Goal: Task Accomplishment & Management: Understand process/instructions

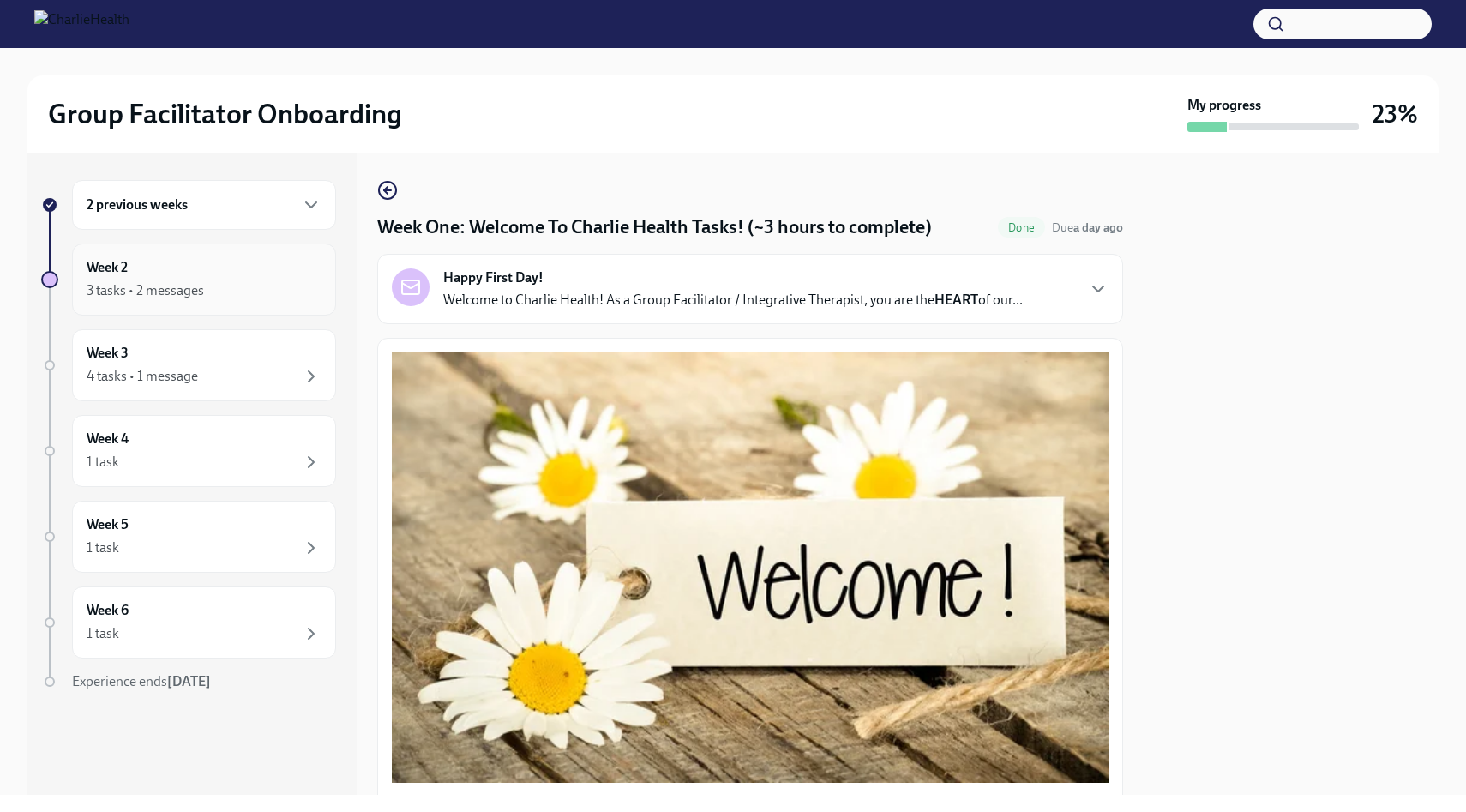
click at [283, 277] on div "Week 2 3 tasks • 2 messages" at bounding box center [203, 279] width 235 height 43
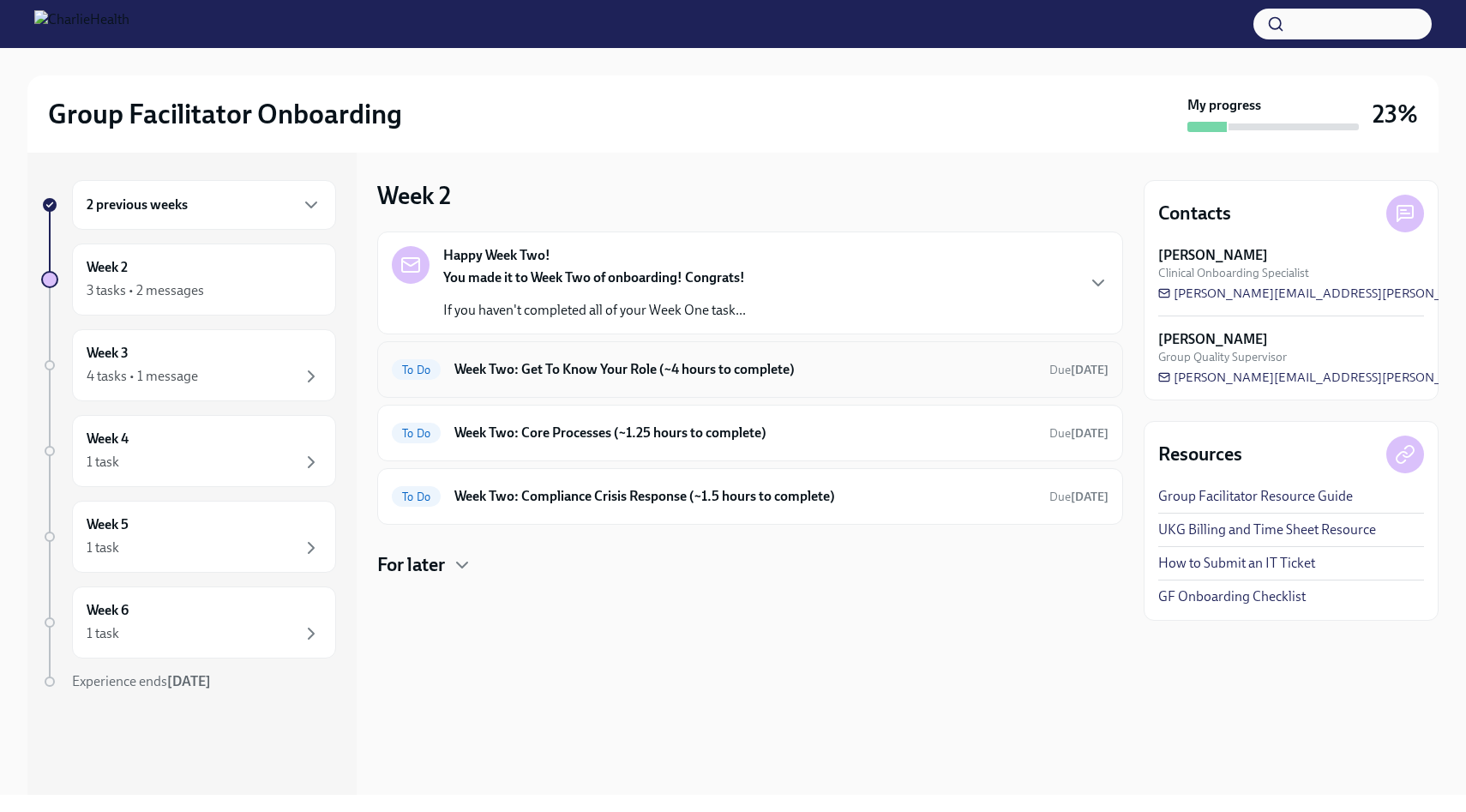
click at [622, 381] on div "To Do Week Two: Get To Know Your Role (~4 hours to complete) Due [DATE]" at bounding box center [750, 369] width 717 height 28
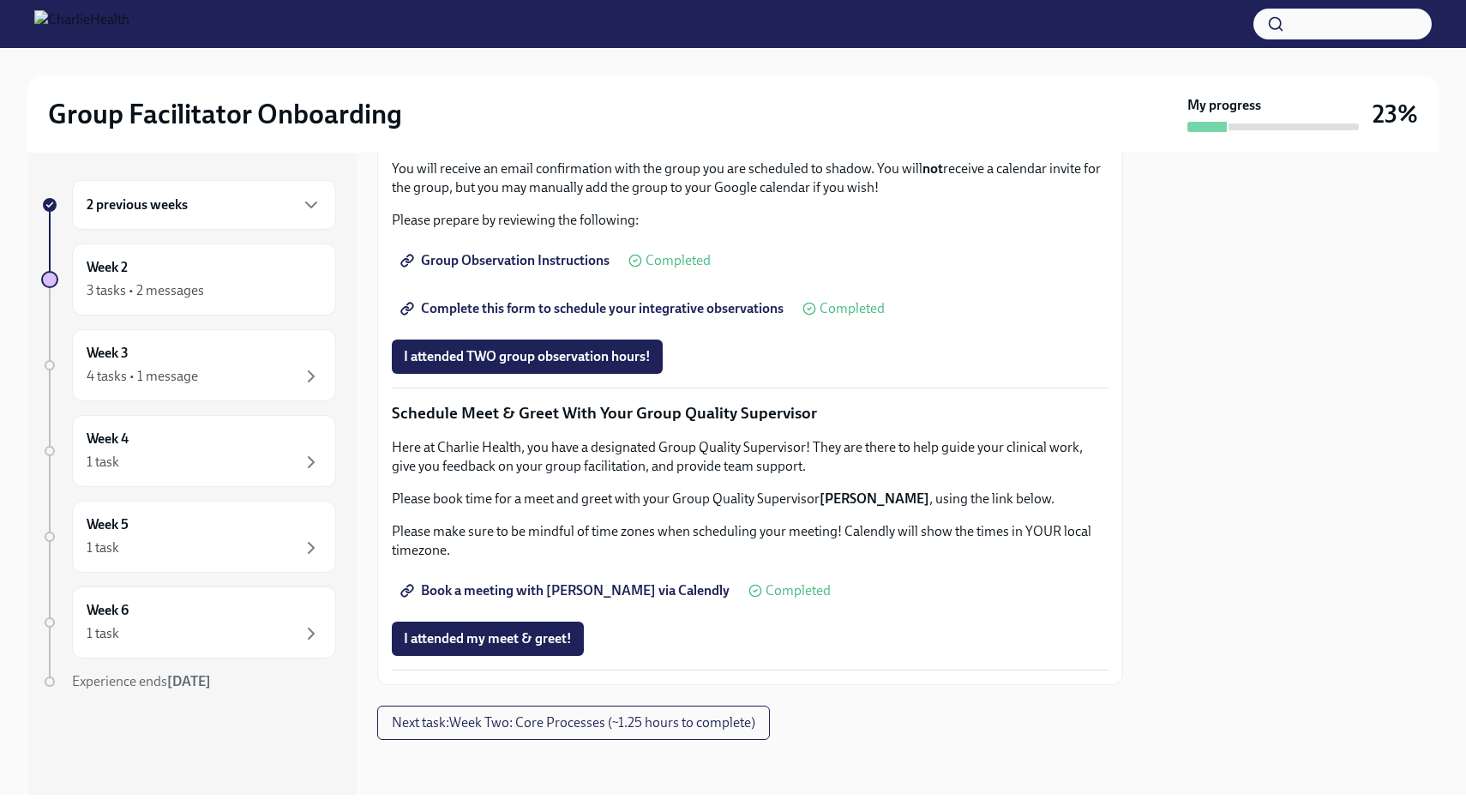
scroll to position [1456, 0]
click at [606, 317] on span "Complete this form to schedule your integrative observations" at bounding box center [594, 308] width 380 height 17
click at [506, 718] on span "Next task : Week Two: Core Processes (~1.25 hours to complete)" at bounding box center [573, 722] width 364 height 17
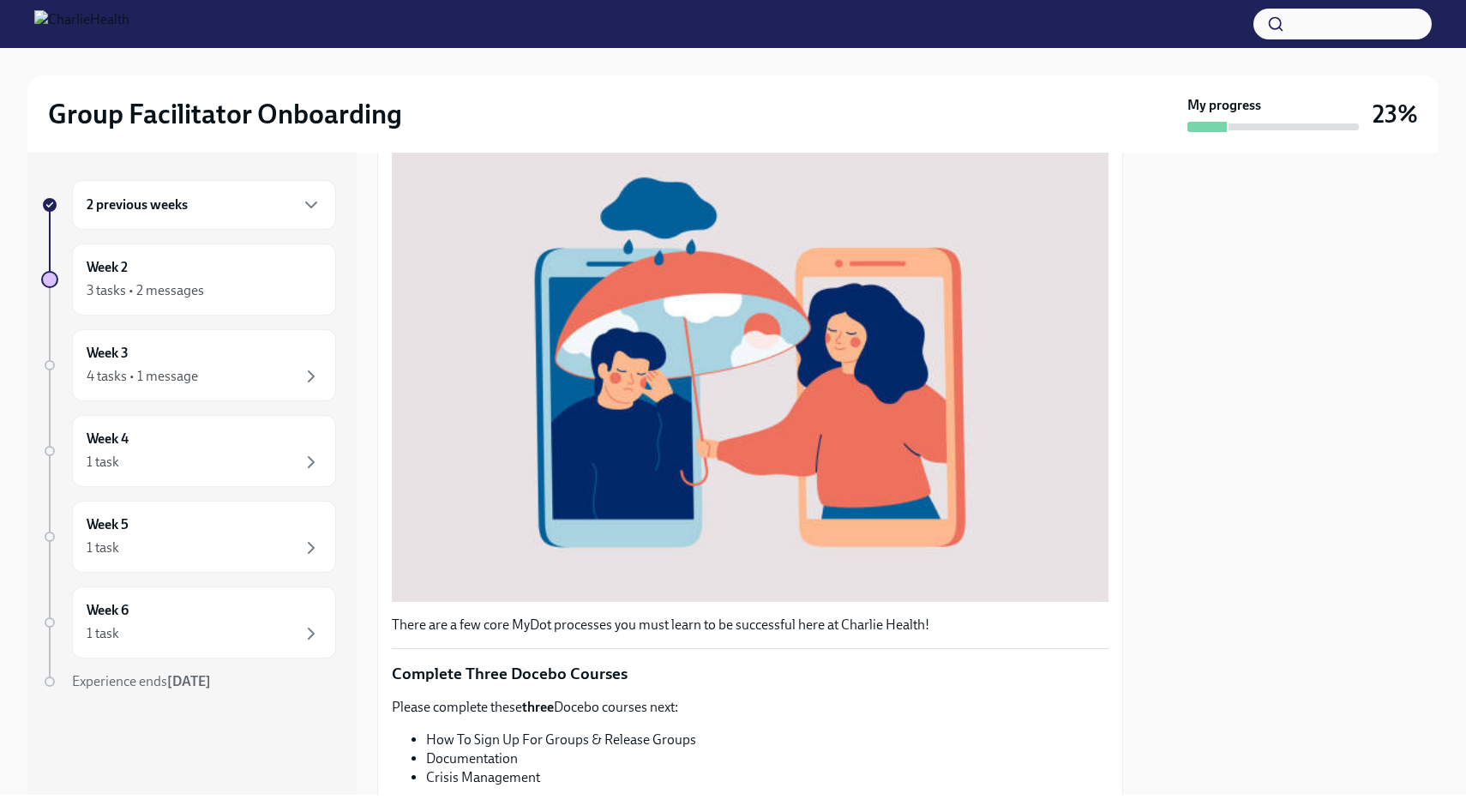
scroll to position [538, 0]
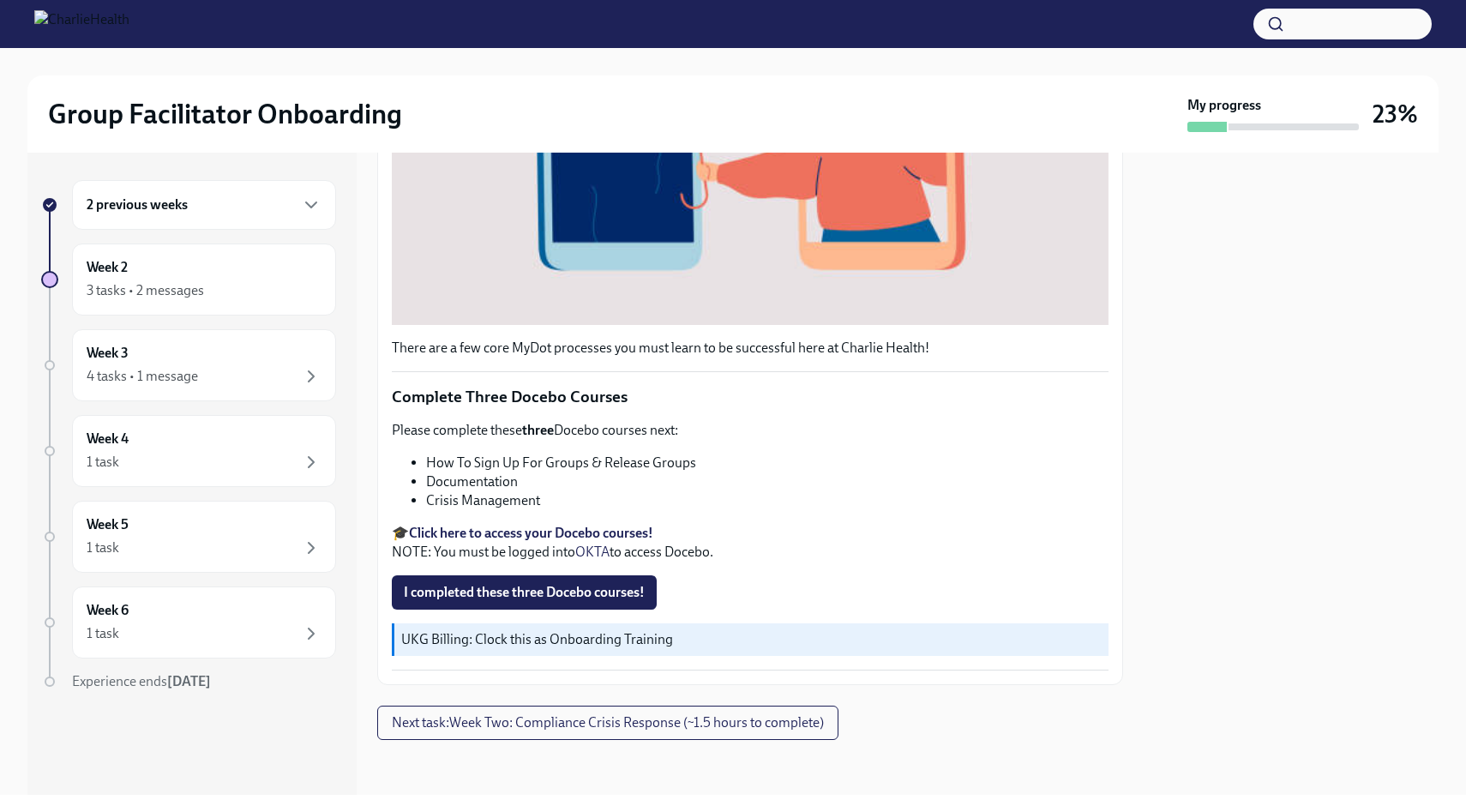
click at [457, 532] on strong "Click here to access your Docebo courses!" at bounding box center [531, 532] width 244 height 16
